Goal: Information Seeking & Learning: Learn about a topic

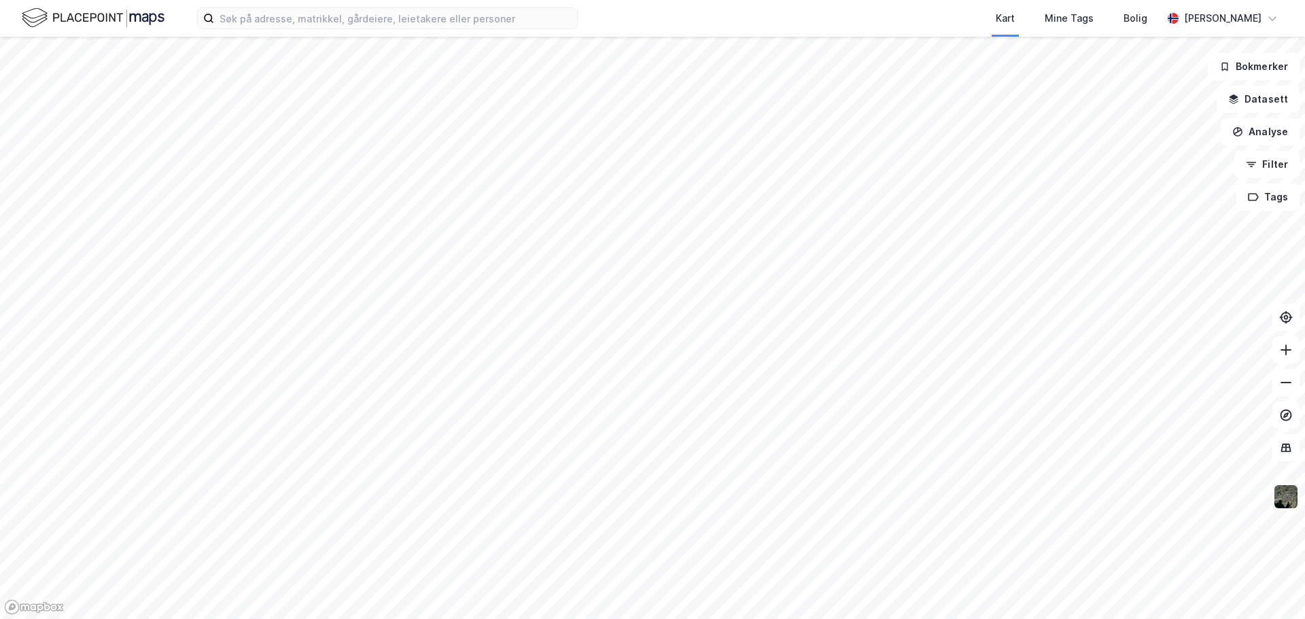
click at [1281, 504] on img at bounding box center [1286, 497] width 26 height 26
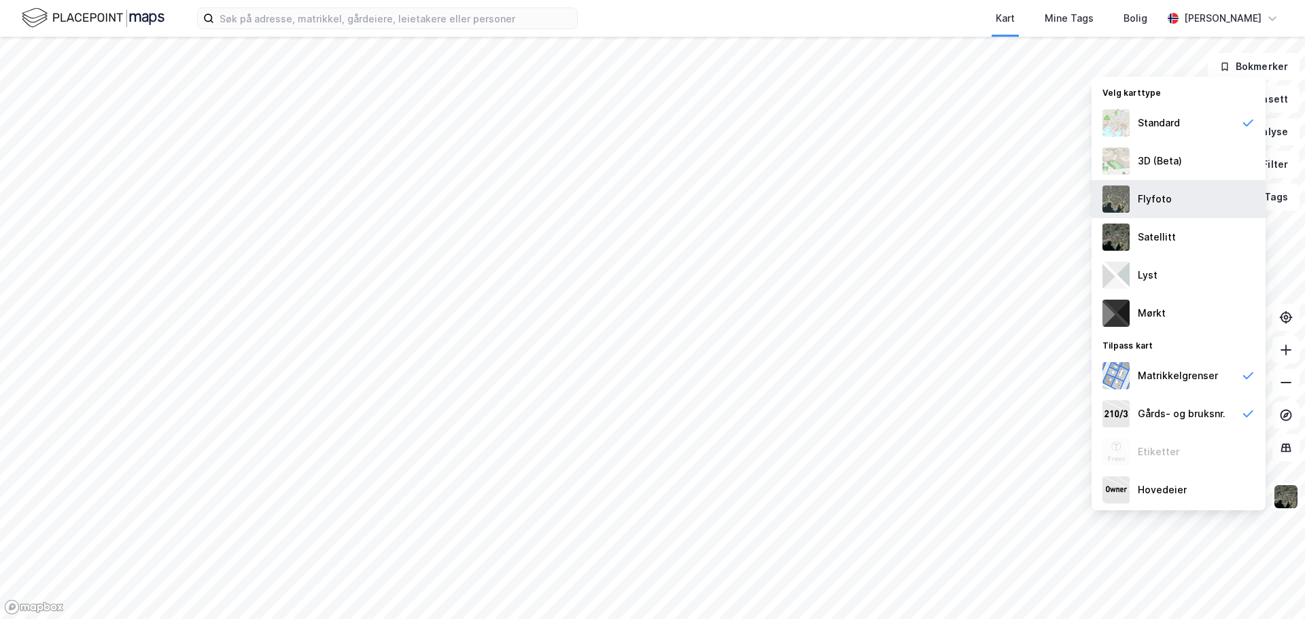
click at [1154, 210] on div "Flyfoto" at bounding box center [1178, 199] width 174 height 38
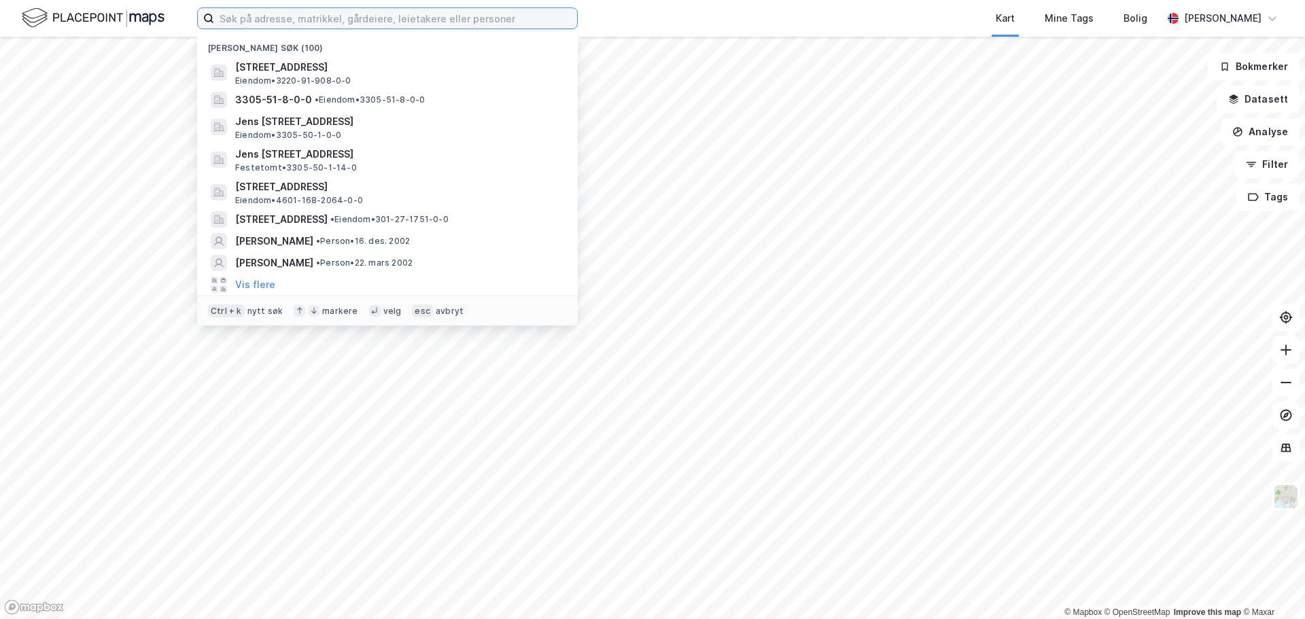
click at [313, 27] on input at bounding box center [395, 18] width 363 height 20
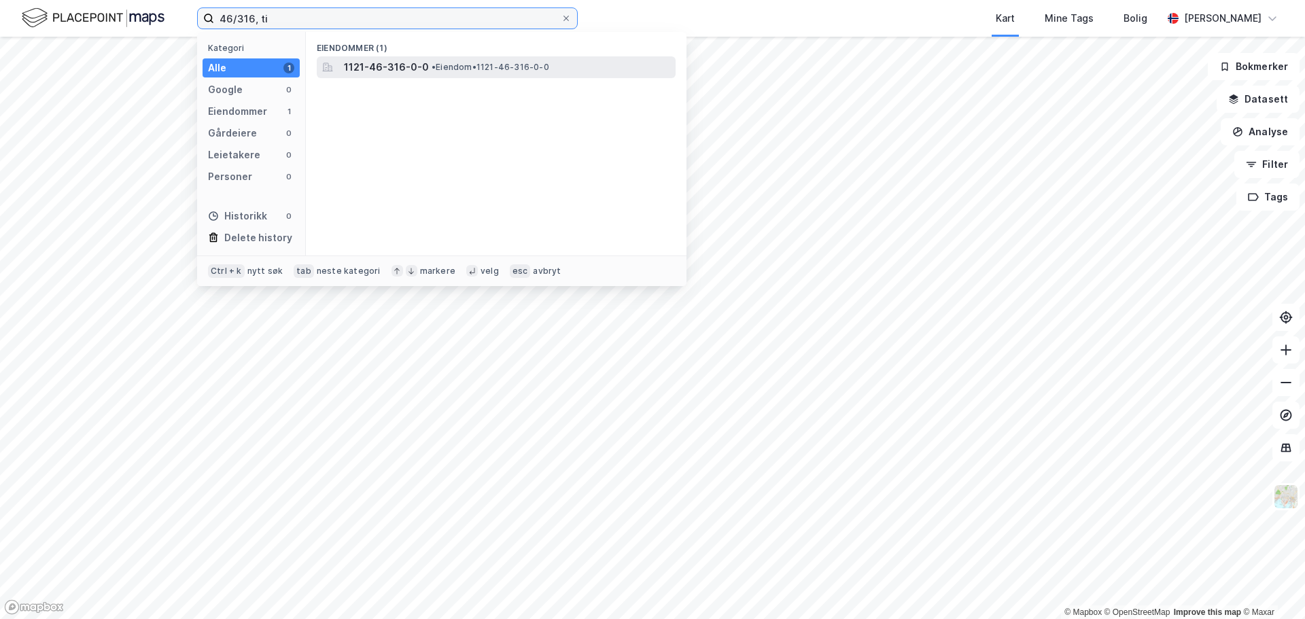
type input "46/316, ti"
click at [436, 69] on span "• Eiendom • 1121-46-316-0-0" at bounding box center [491, 67] width 118 height 11
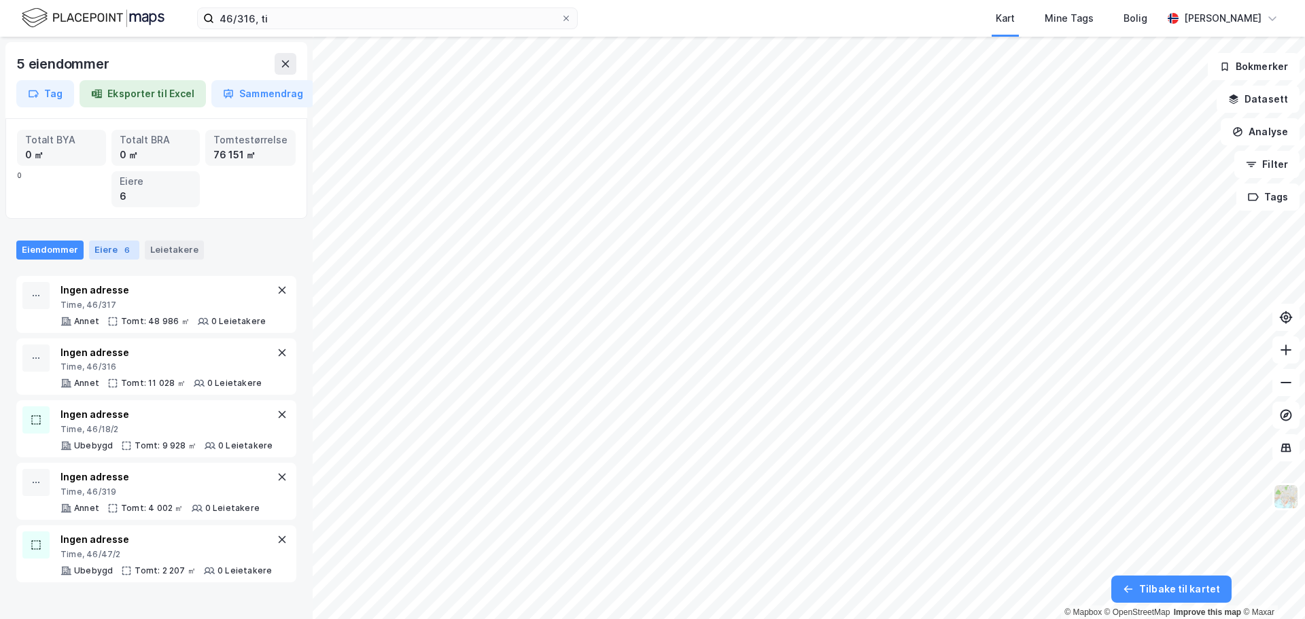
click at [113, 249] on div "Eiere 6" at bounding box center [114, 250] width 50 height 19
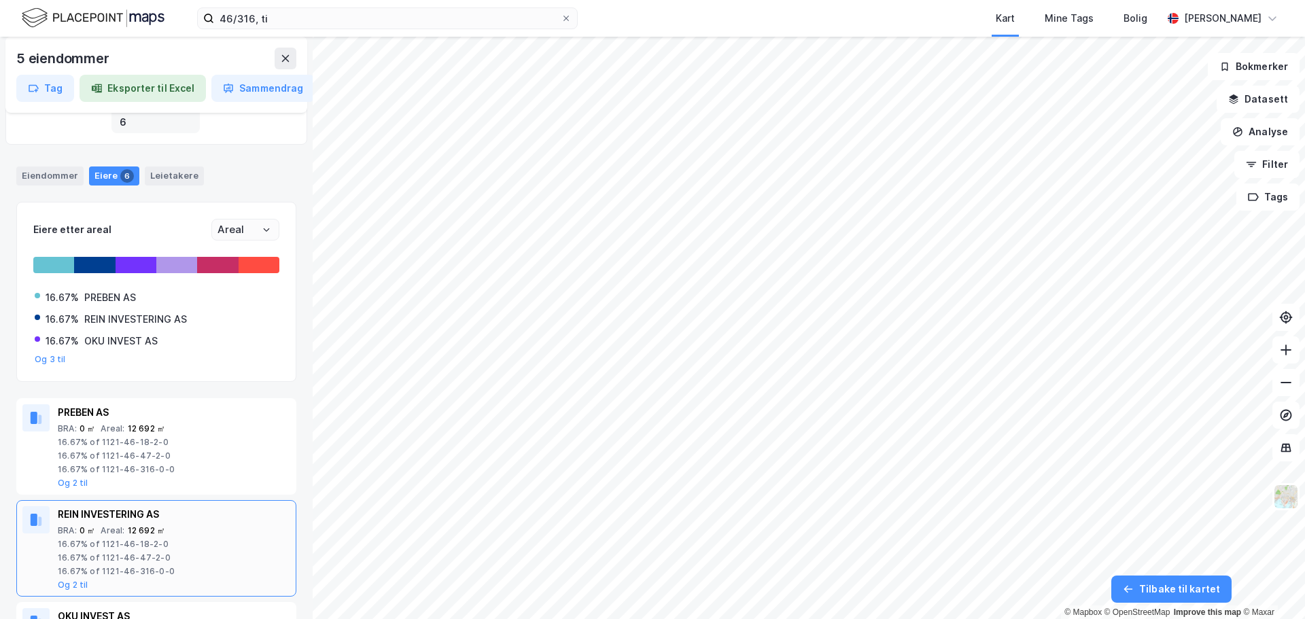
scroll to position [68, 0]
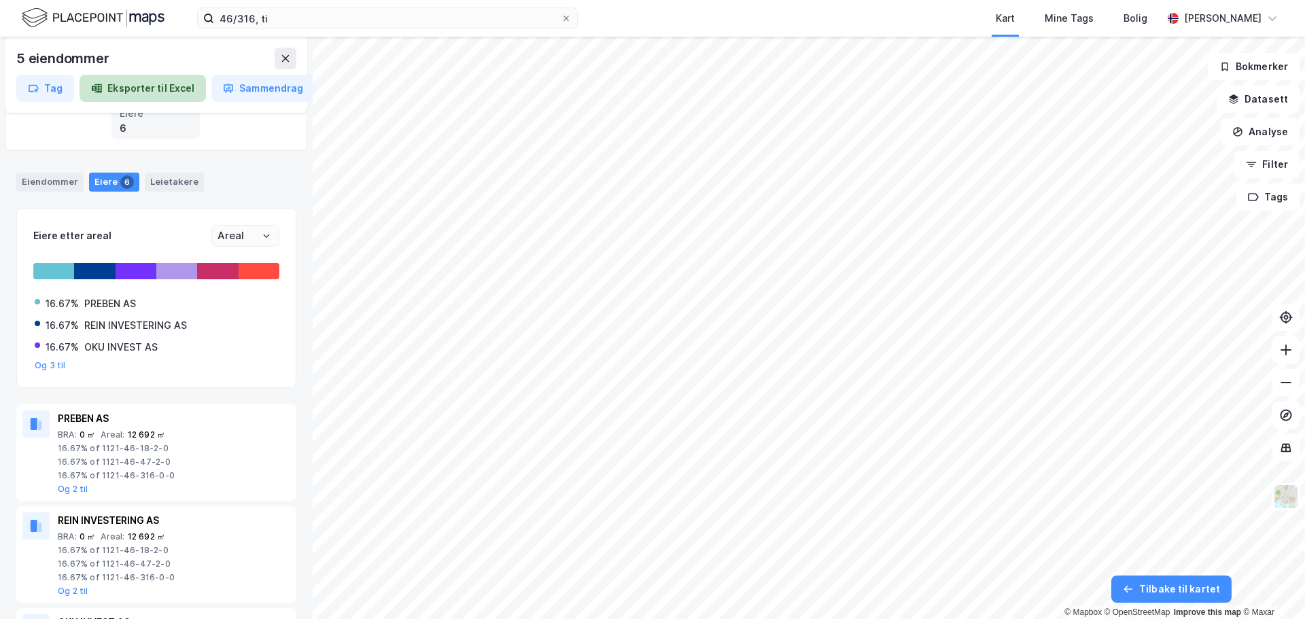
click at [133, 86] on button "Eksporter til Excel" at bounding box center [143, 88] width 126 height 27
click at [42, 366] on button "Og 3 til" at bounding box center [50, 365] width 31 height 11
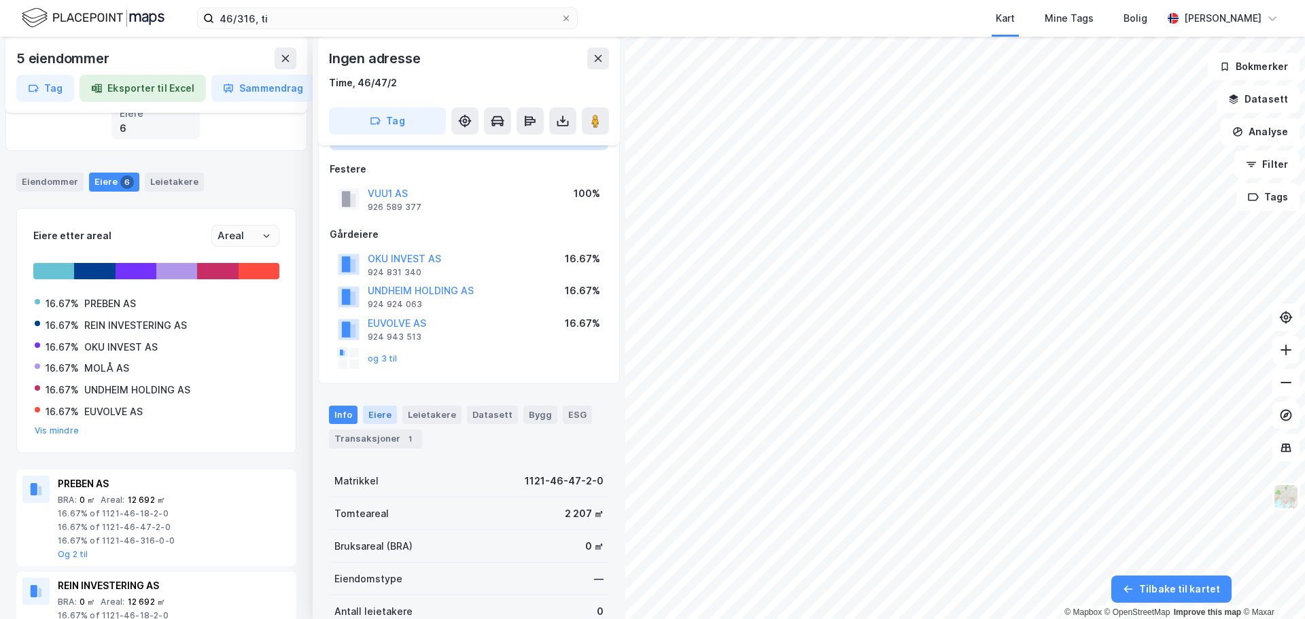
click at [384, 423] on div "Eiere" at bounding box center [380, 415] width 34 height 18
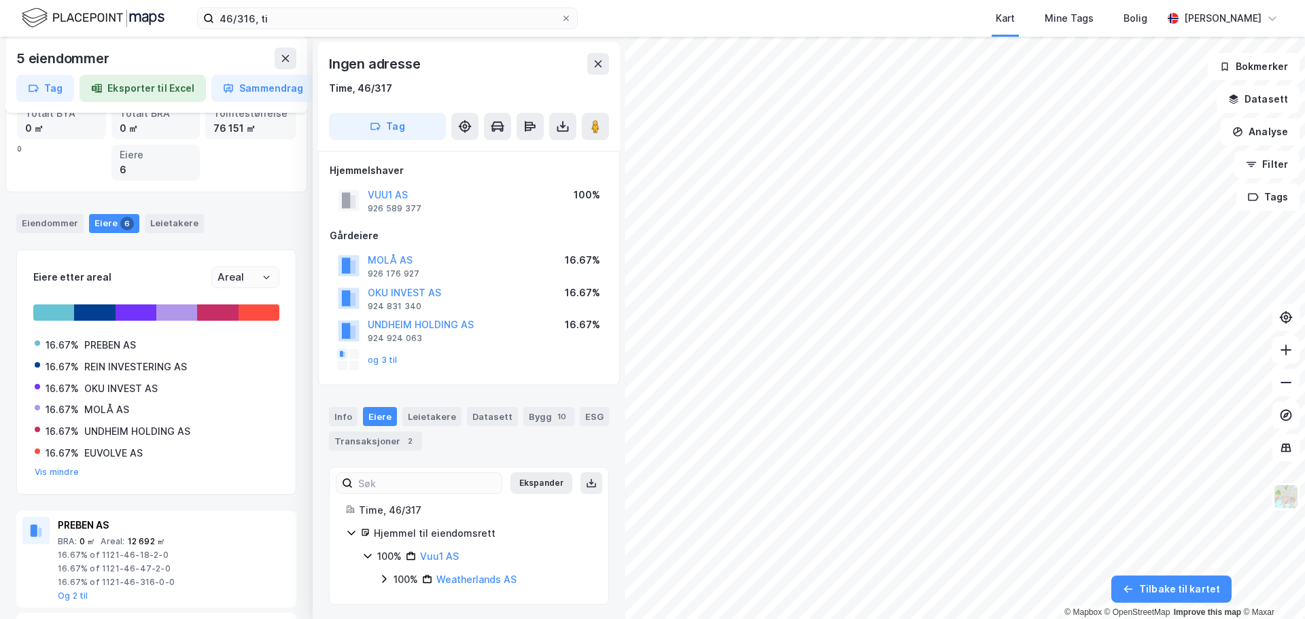
scroll to position [3, 0]
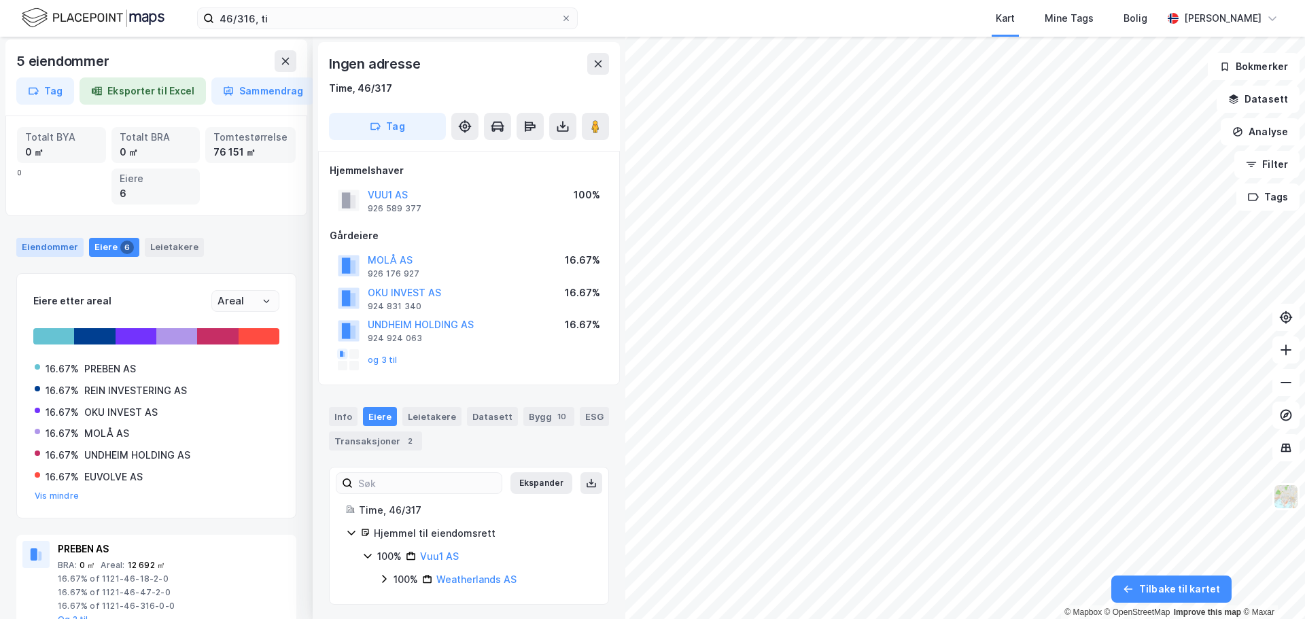
click at [35, 247] on div "Eiendommer" at bounding box center [49, 247] width 67 height 19
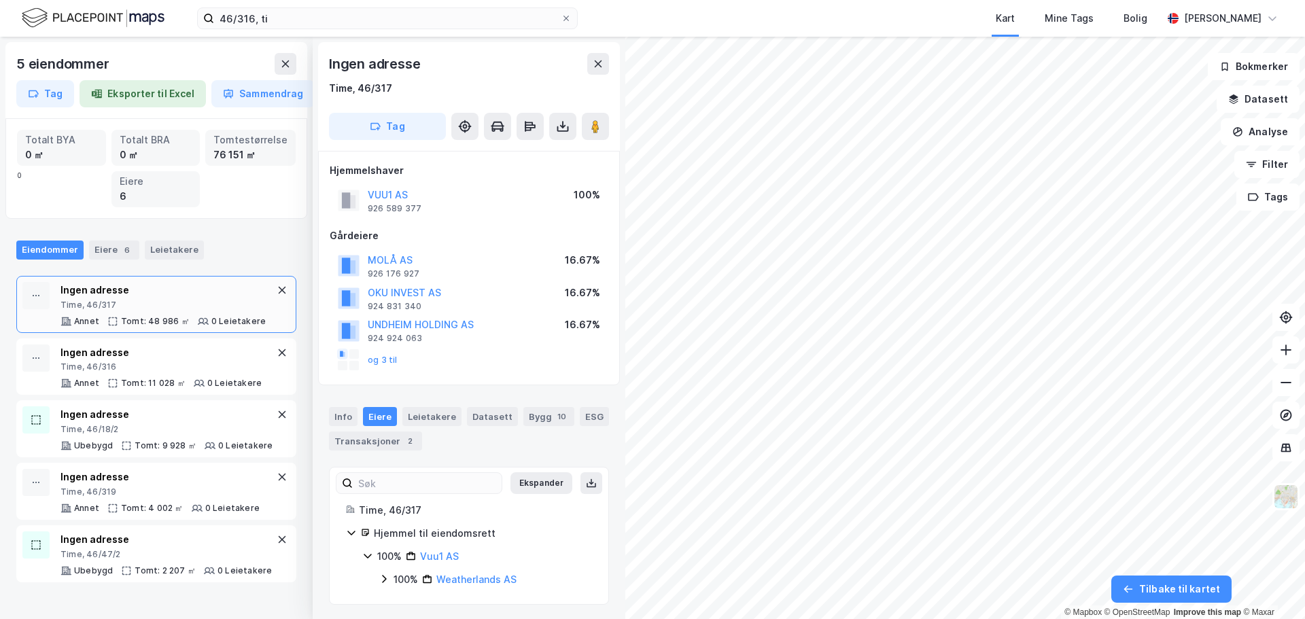
scroll to position [2, 0]
click at [349, 415] on div "Info" at bounding box center [343, 414] width 29 height 19
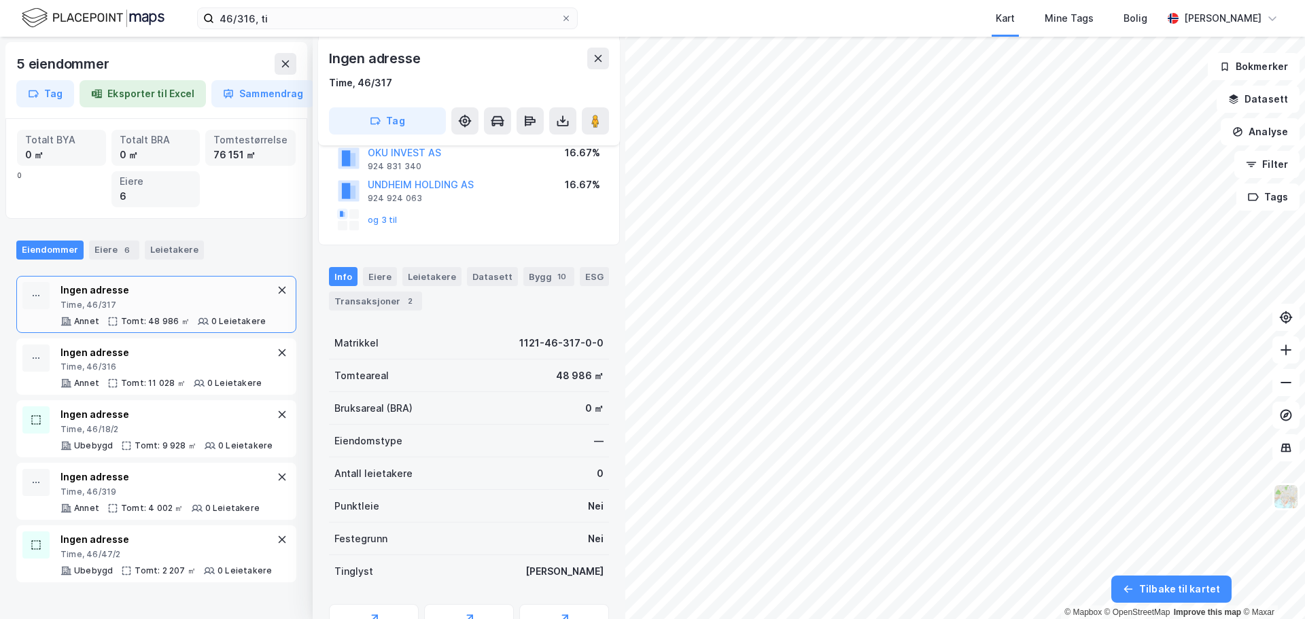
scroll to position [213, 0]
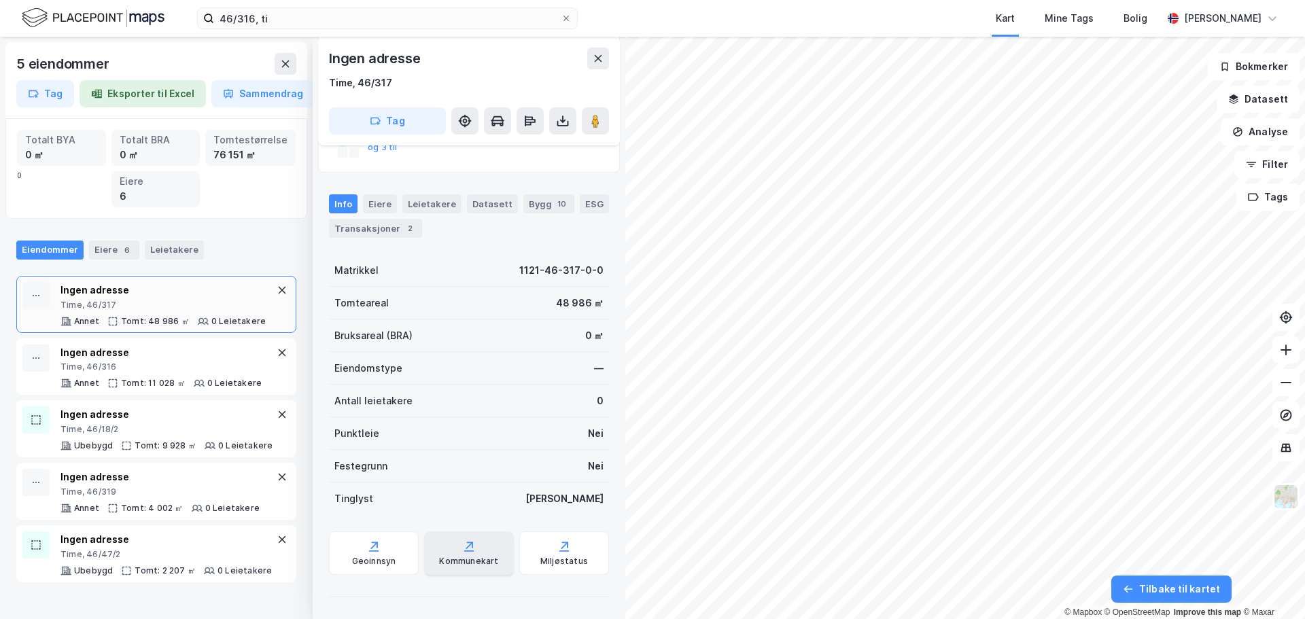
click at [477, 548] on div "Kommunekart" at bounding box center [469, 552] width 90 height 43
click at [1286, 507] on img at bounding box center [1286, 497] width 26 height 26
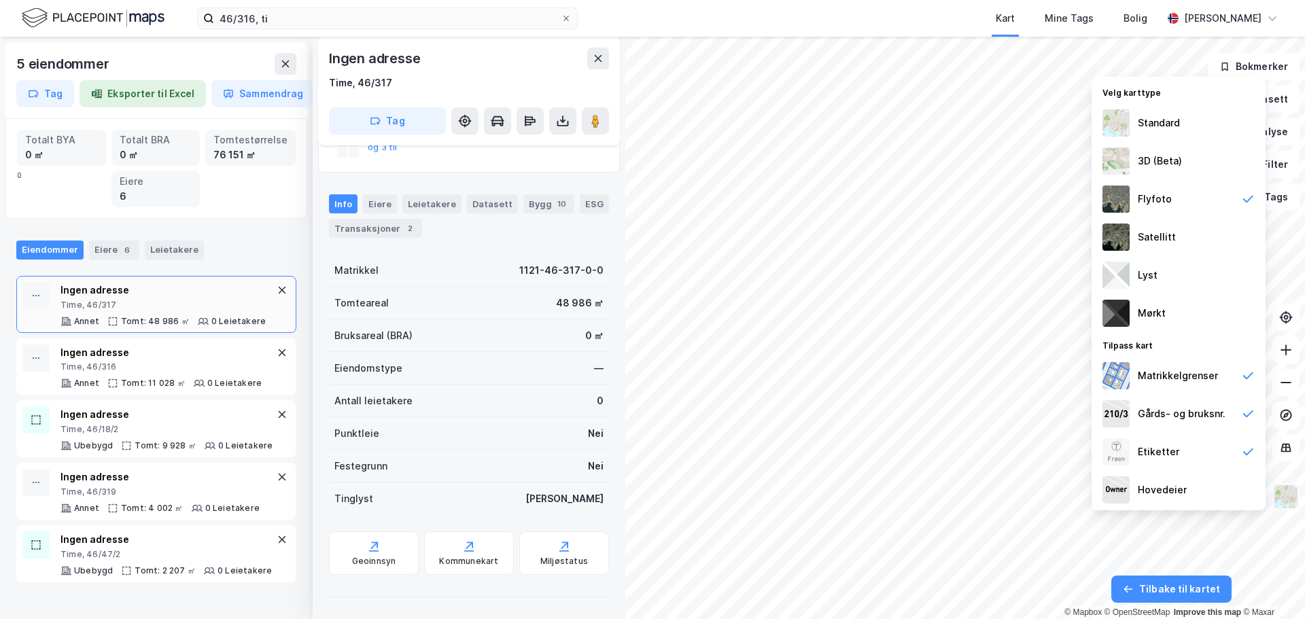
click at [1286, 505] on img at bounding box center [1286, 497] width 26 height 26
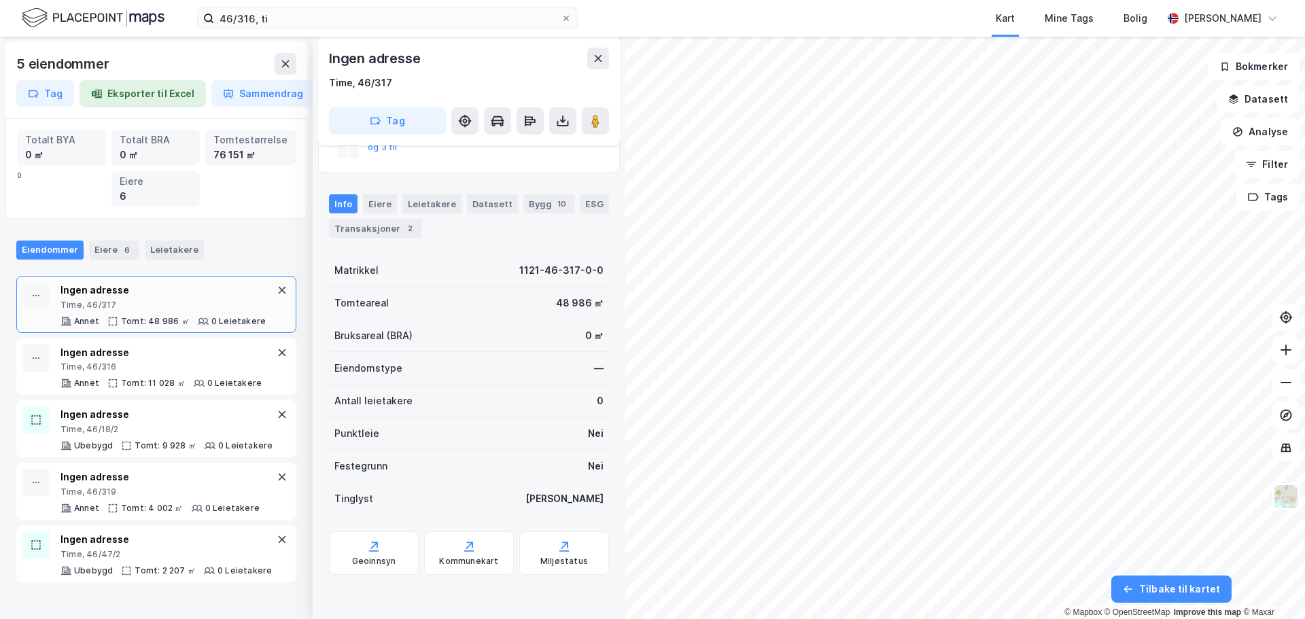
click at [585, 52] on div "Ingen adresse" at bounding box center [469, 59] width 280 height 22
click at [591, 55] on button at bounding box center [598, 59] width 22 height 22
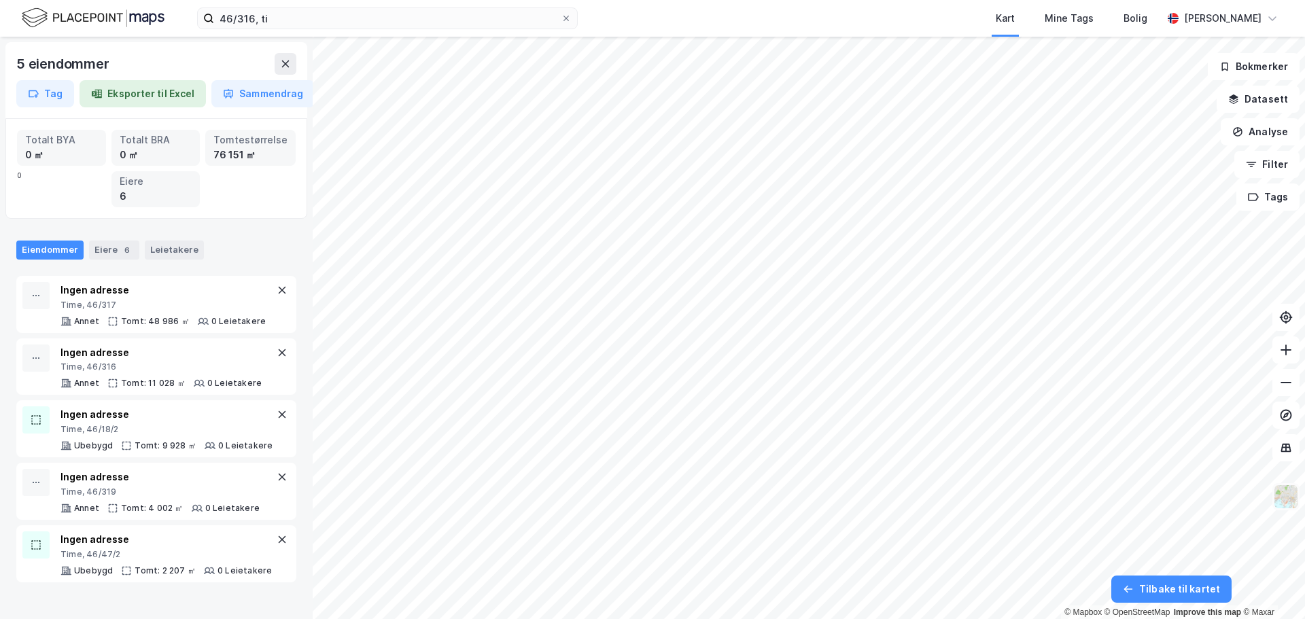
click at [1286, 500] on img at bounding box center [1286, 497] width 26 height 26
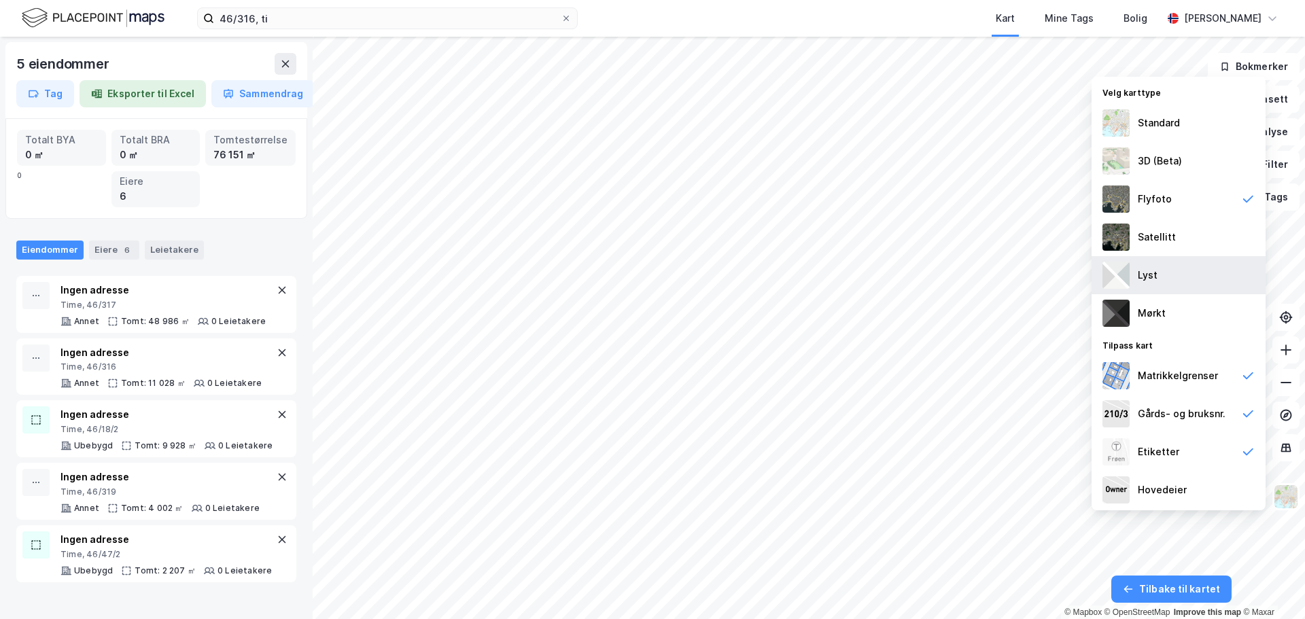
scroll to position [1, 0]
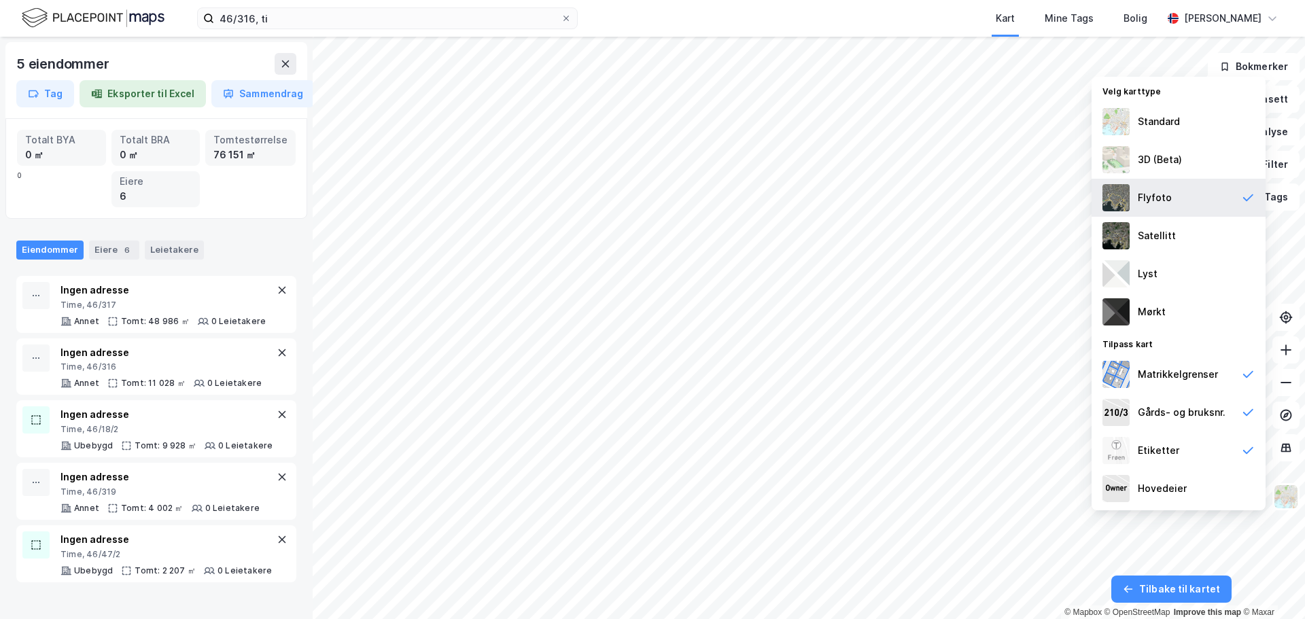
click at [1155, 204] on div "Flyfoto" at bounding box center [1155, 198] width 34 height 16
click at [1151, 126] on div "Standard" at bounding box center [1159, 121] width 42 height 16
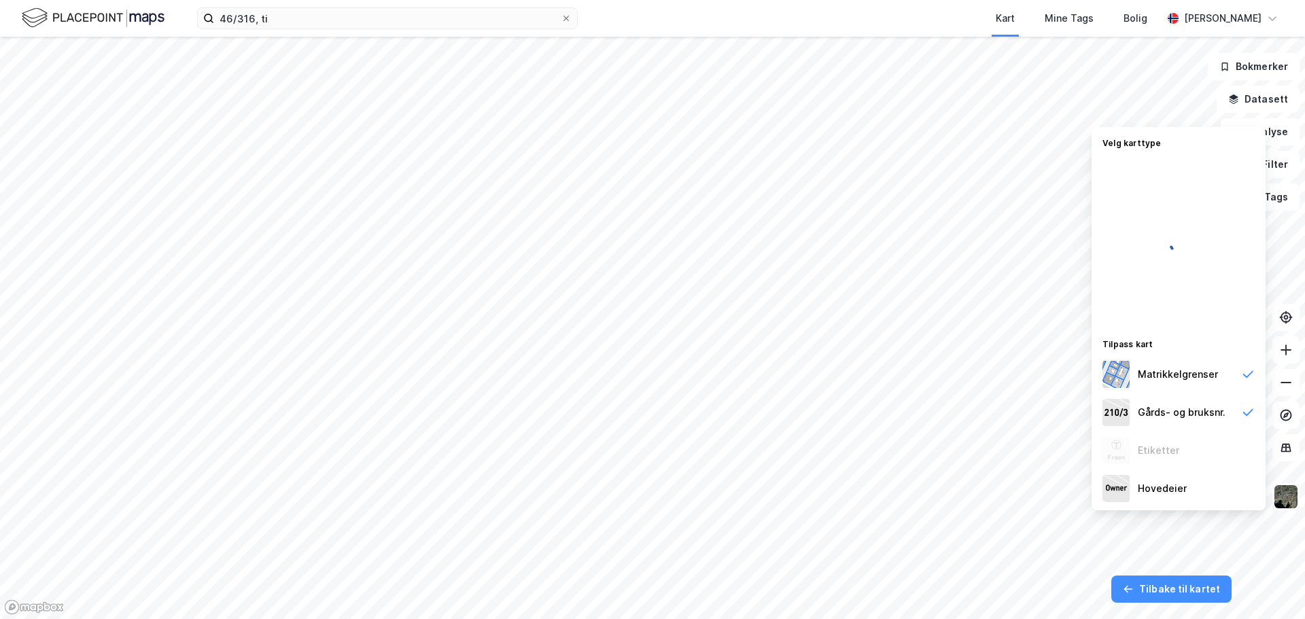
scroll to position [0, 0]
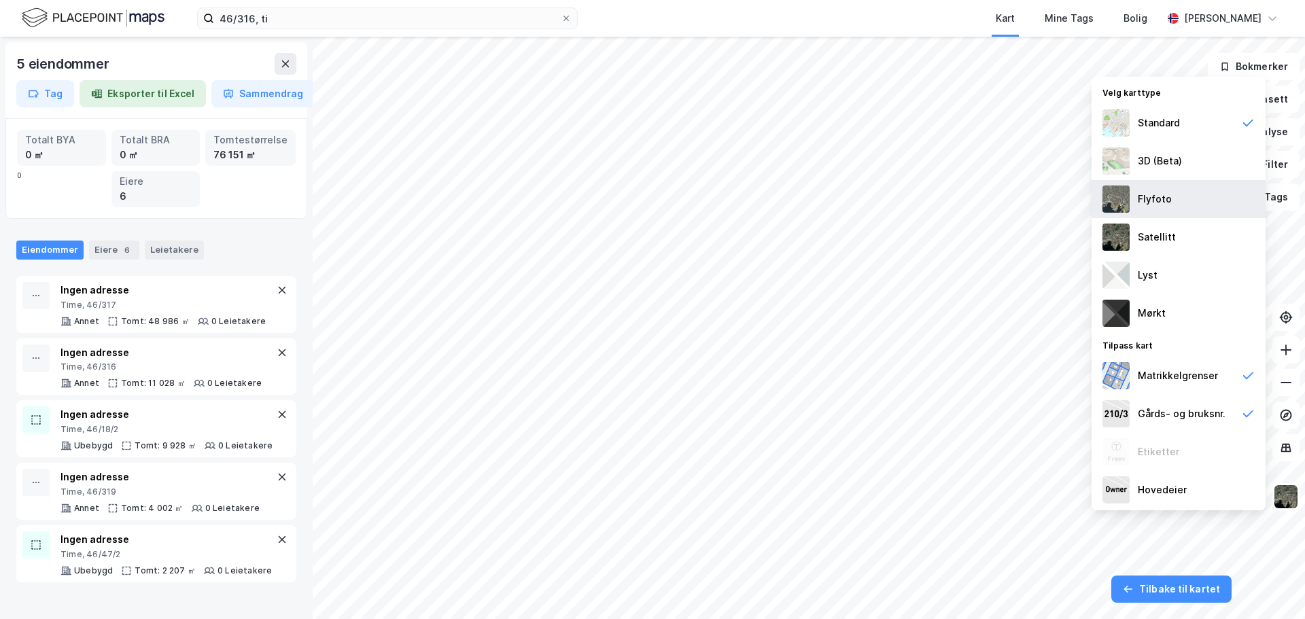
click at [1191, 197] on div "Flyfoto" at bounding box center [1178, 199] width 174 height 38
click at [279, 63] on button at bounding box center [286, 64] width 22 height 22
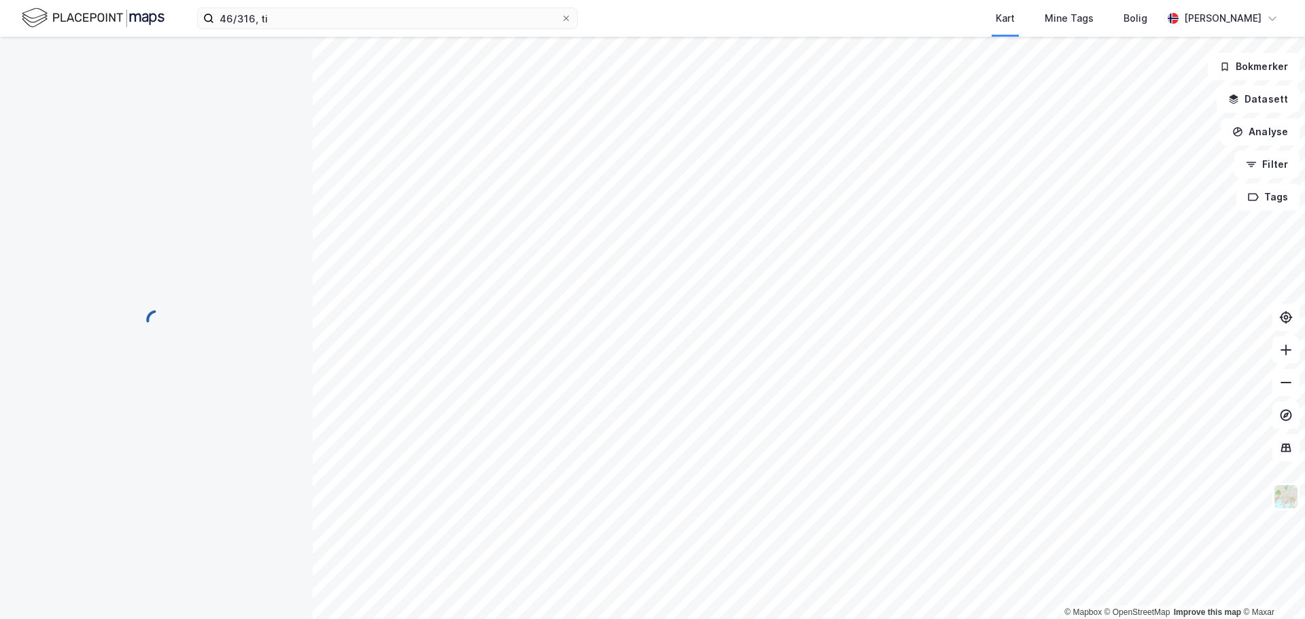
scroll to position [213, 0]
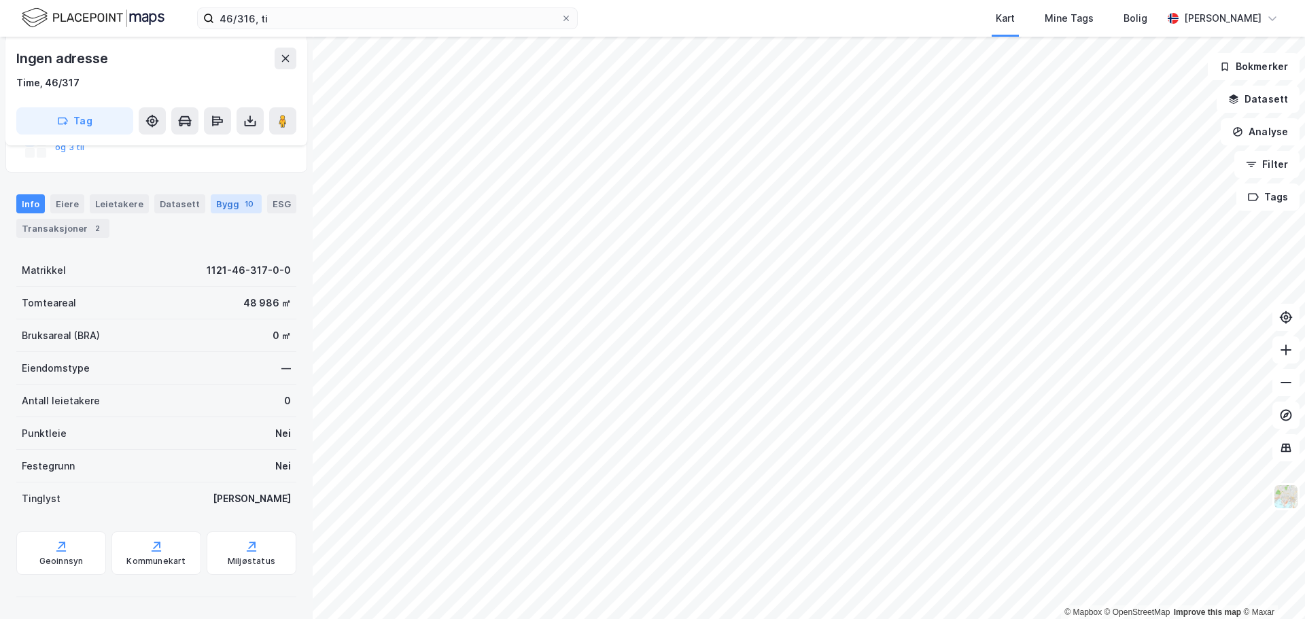
click at [211, 201] on div "Bygg 10" at bounding box center [236, 203] width 51 height 19
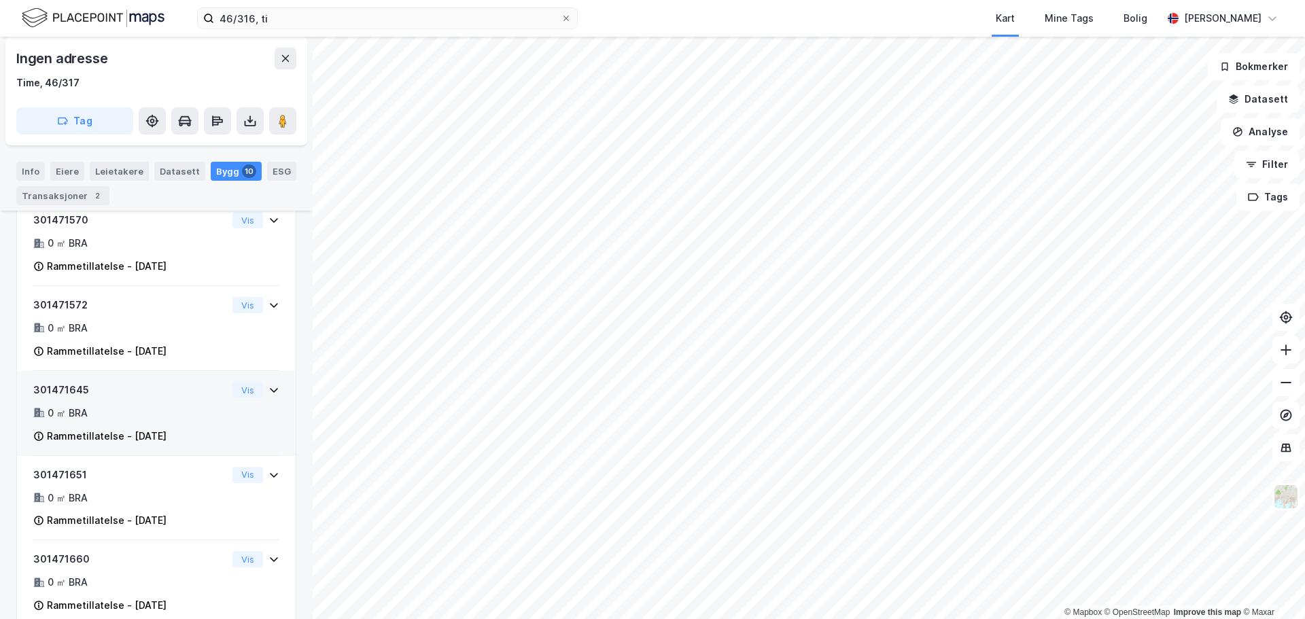
scroll to position [881, 0]
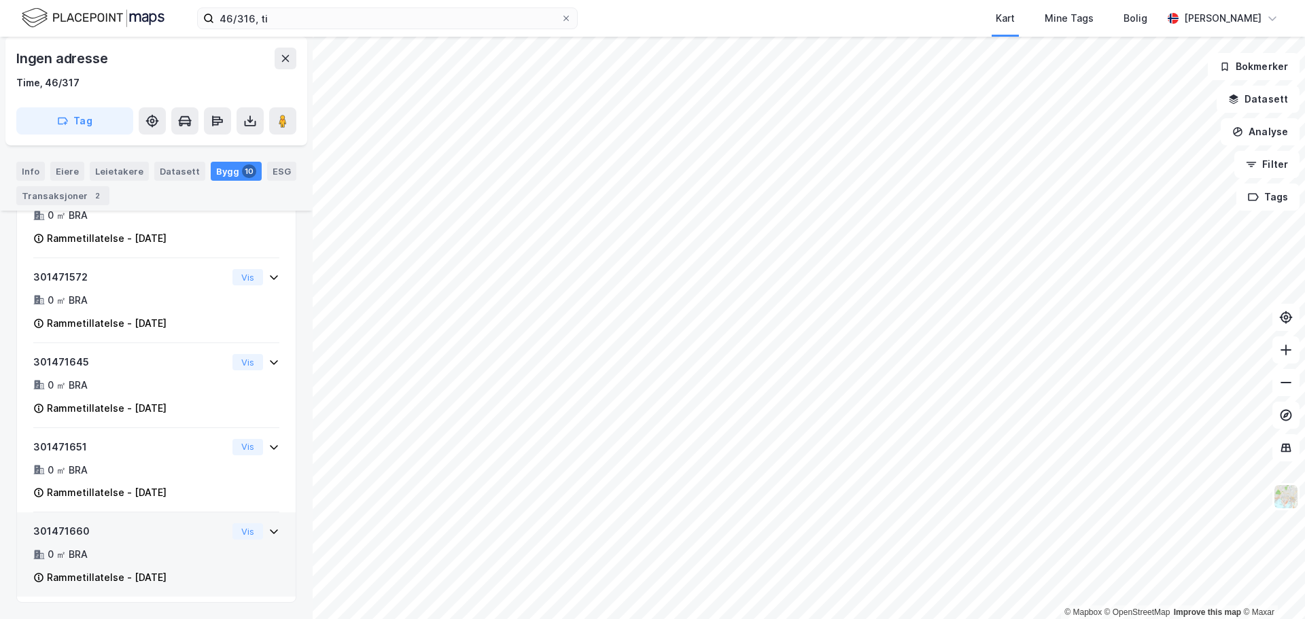
click at [268, 533] on icon at bounding box center [273, 531] width 11 height 11
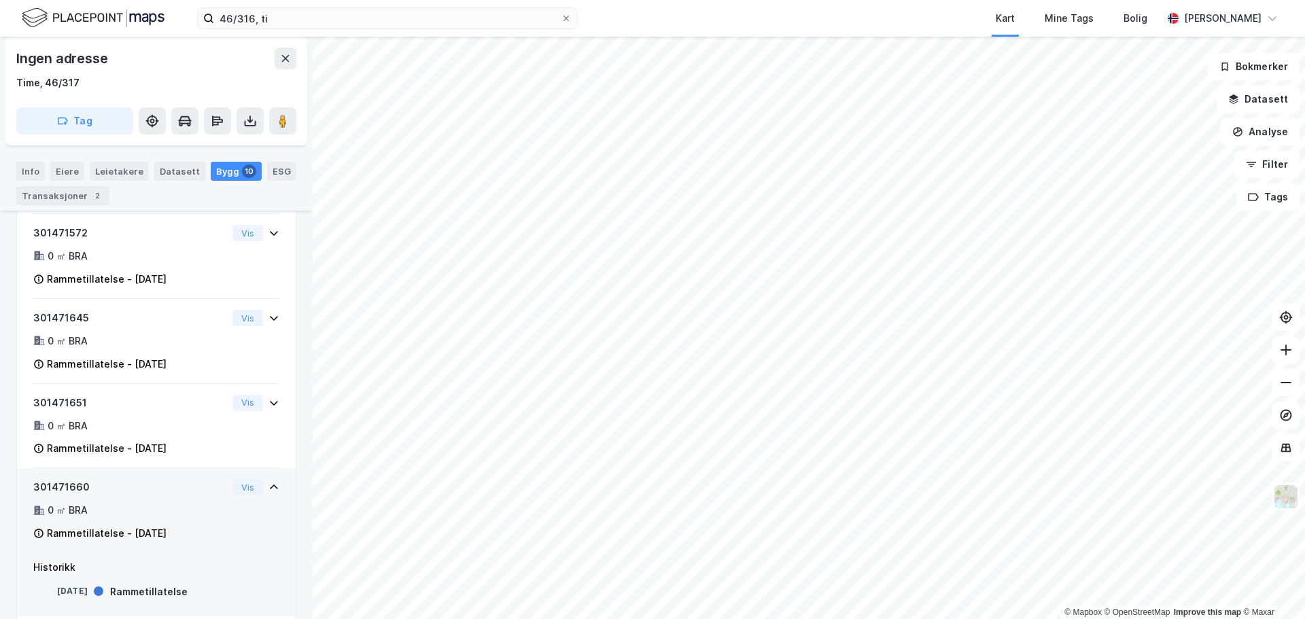
scroll to position [945, 0]
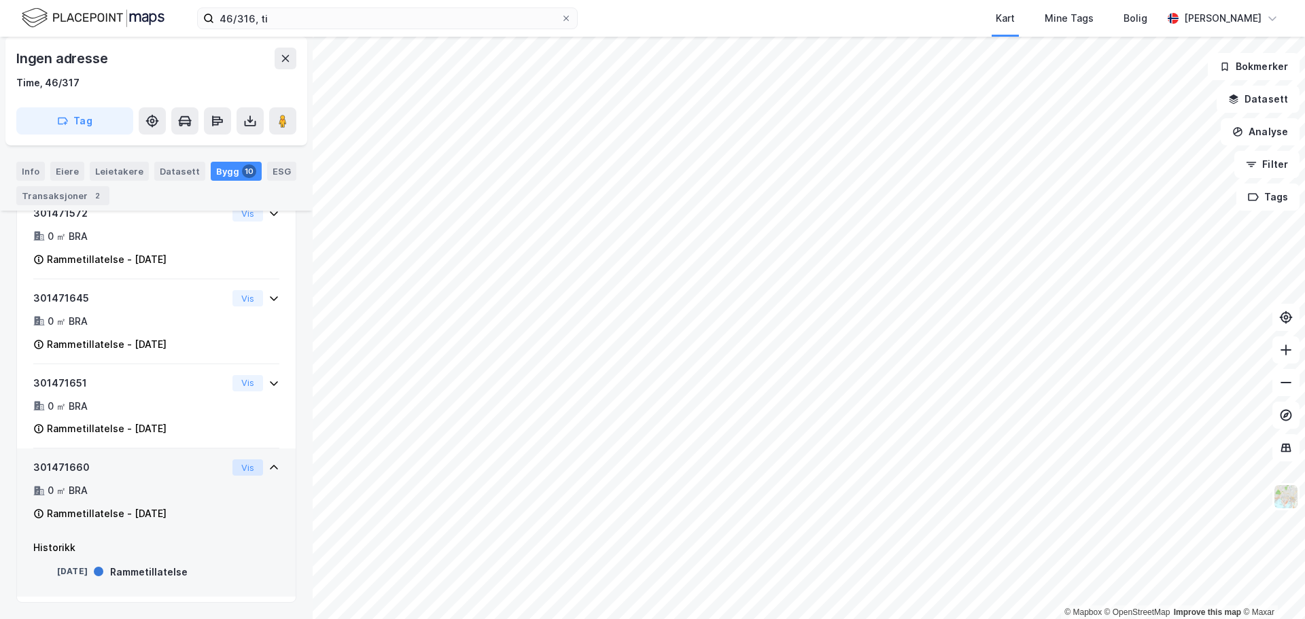
click at [235, 466] on button "Vis" at bounding box center [247, 467] width 31 height 16
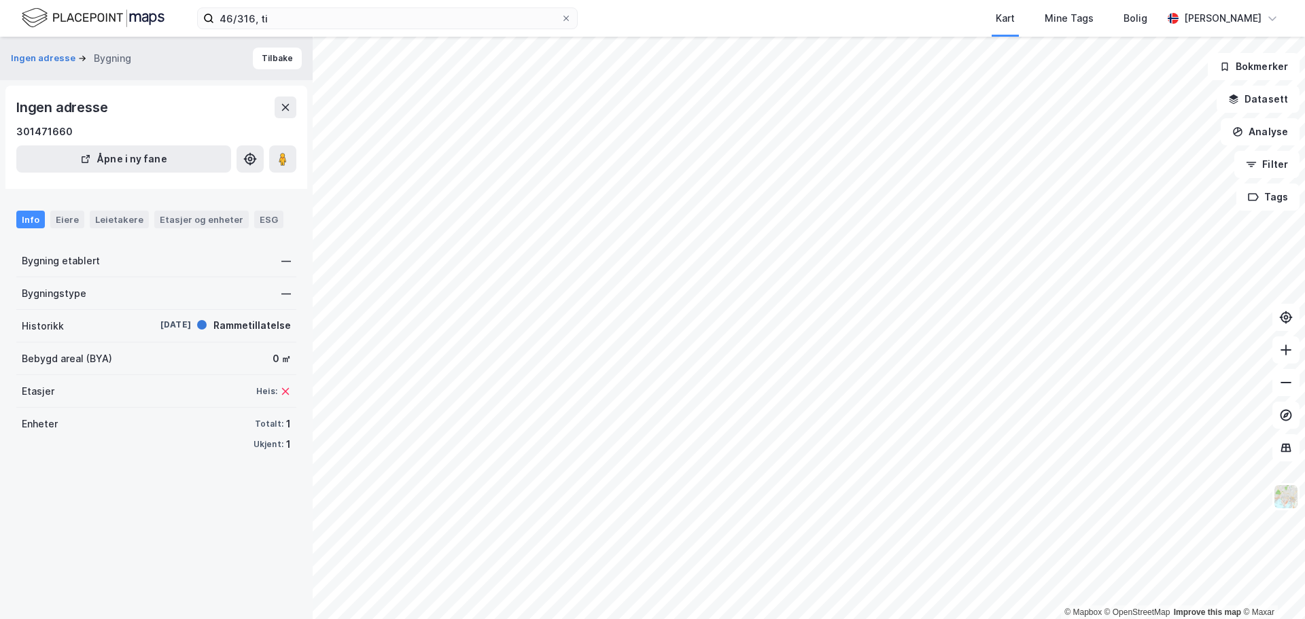
click at [48, 202] on div "Info Eiere Leietakere Etasjer og enheter ESG" at bounding box center [156, 213] width 313 height 39
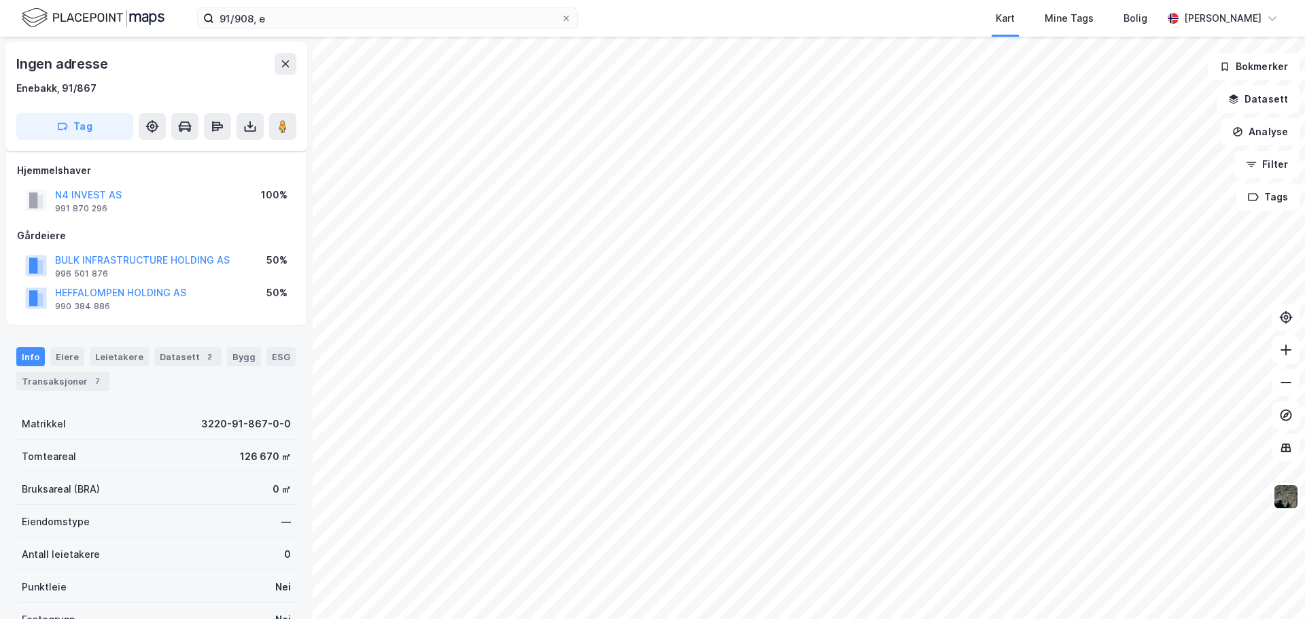
scroll to position [153, 0]
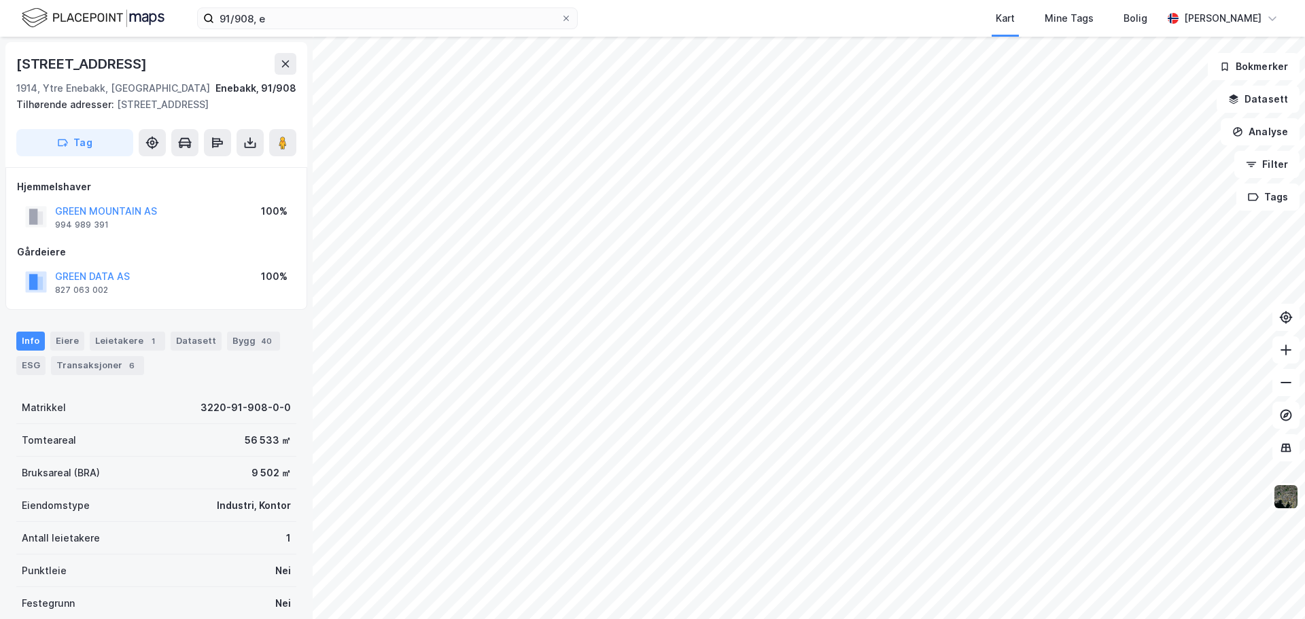
scroll to position [137, 0]
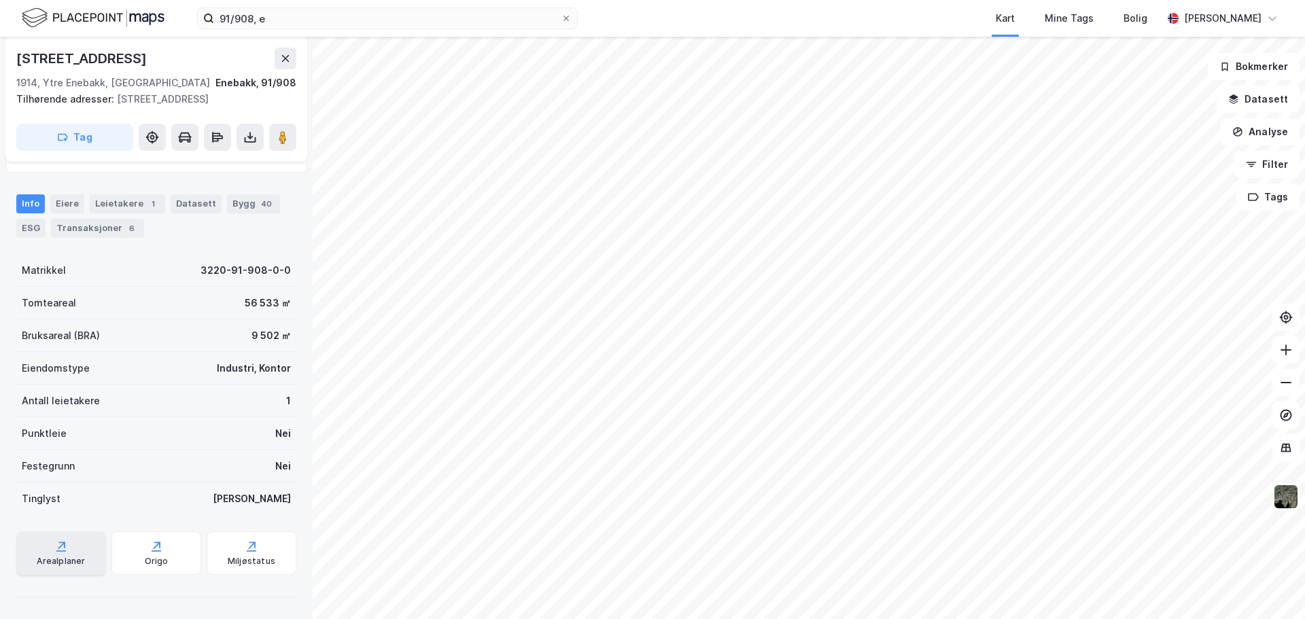
click at [56, 568] on div "Arealplaner" at bounding box center [61, 552] width 90 height 43
